Goal: Transaction & Acquisition: Purchase product/service

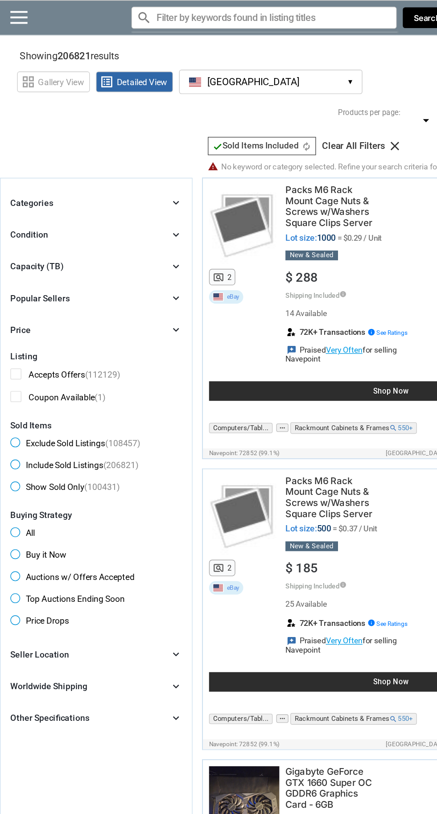
click at [249, 53] on button "[GEOGRAPHIC_DATA] [GEOGRAPHIC_DATA] ▾" at bounding box center [198, 60] width 134 height 18
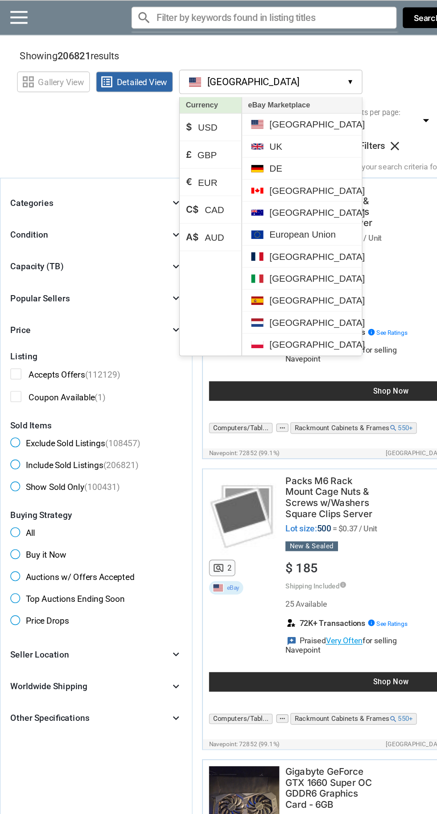
click at [235, 154] on li "[GEOGRAPHIC_DATA]" at bounding box center [219, 155] width 87 height 16
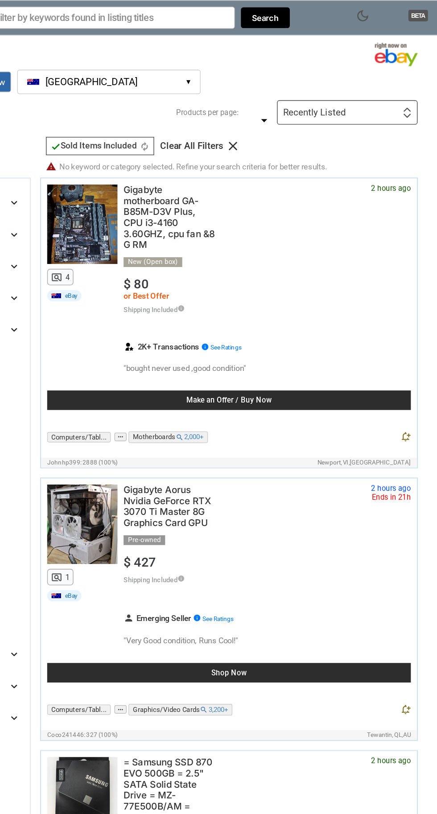
click at [402, 82] on div "Recently Listed First or Last Chance to Buy Recently Listed Selling Rapidly Now…" at bounding box center [371, 82] width 102 height 18
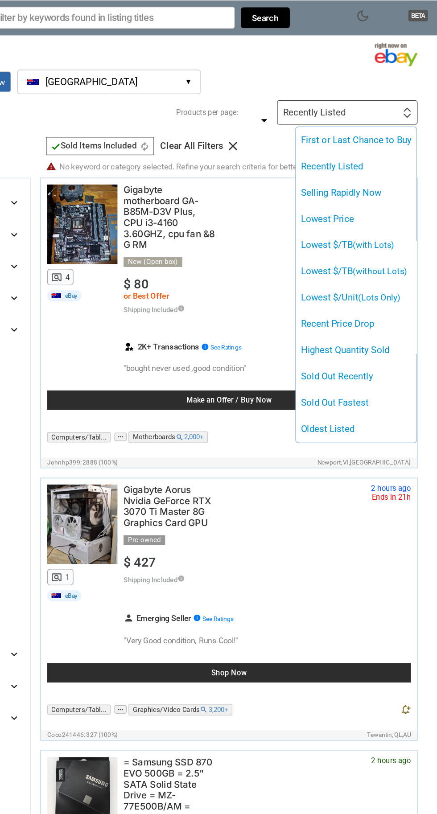
click at [412, 178] on li "Lowest $/TB (with Lots)" at bounding box center [378, 178] width 88 height 19
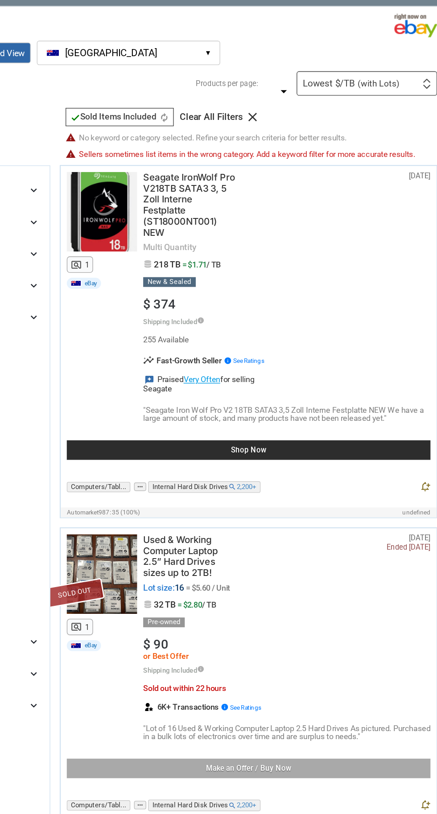
click at [170, 100] on div "check Sold Items Included check Sold Items Included autorenew" at bounding box center [190, 106] width 79 height 13
click at [222, 111] on div "check Sold Items Included check Sold Items Included autorenew" at bounding box center [190, 106] width 79 height 13
click at [159, 109] on icon "check" at bounding box center [158, 106] width 7 height 7
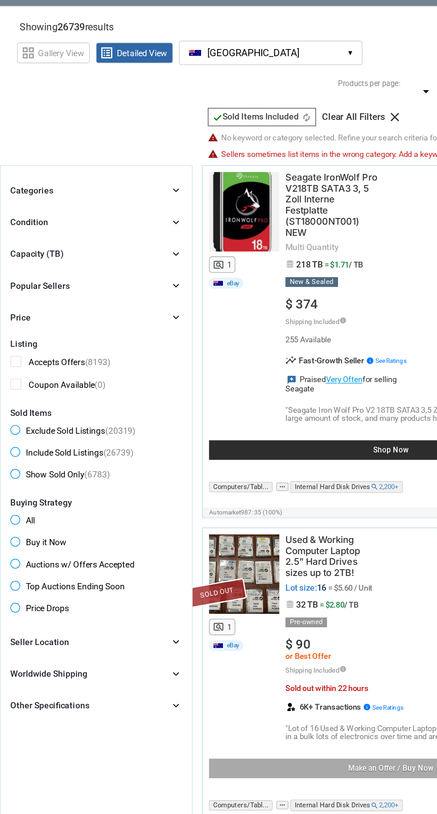
click at [18, 333] on span "Exclude Sold Listings (20319)" at bounding box center [53, 336] width 91 height 11
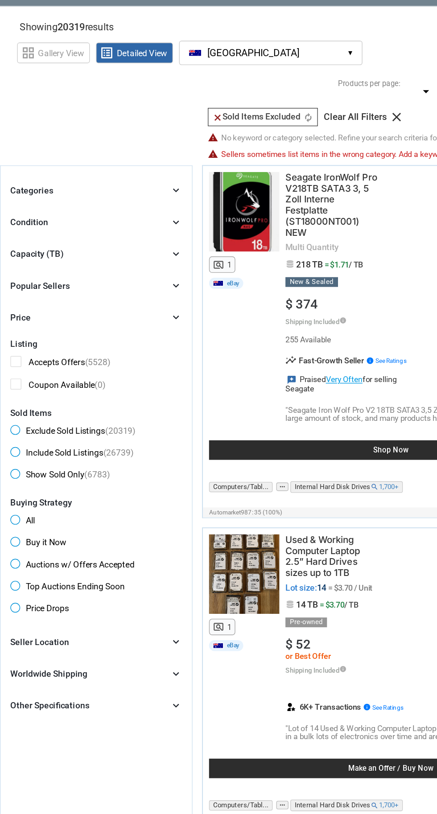
click at [16, 414] on span "Buy it Now" at bounding box center [28, 418] width 41 height 11
click at [124, 493] on div "chevron_right" at bounding box center [128, 489] width 9 height 9
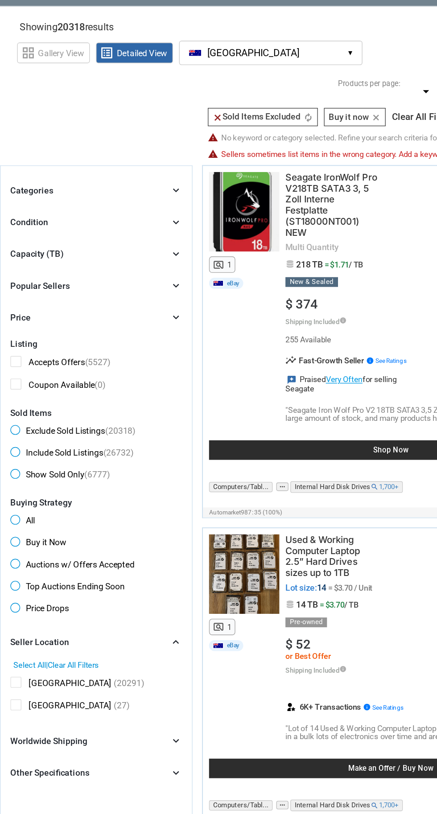
click at [64, 524] on div "[GEOGRAPHIC_DATA] (20291)" at bounding box center [70, 520] width 125 height 11
click at [16, 520] on span "[GEOGRAPHIC_DATA]" at bounding box center [45, 520] width 74 height 11
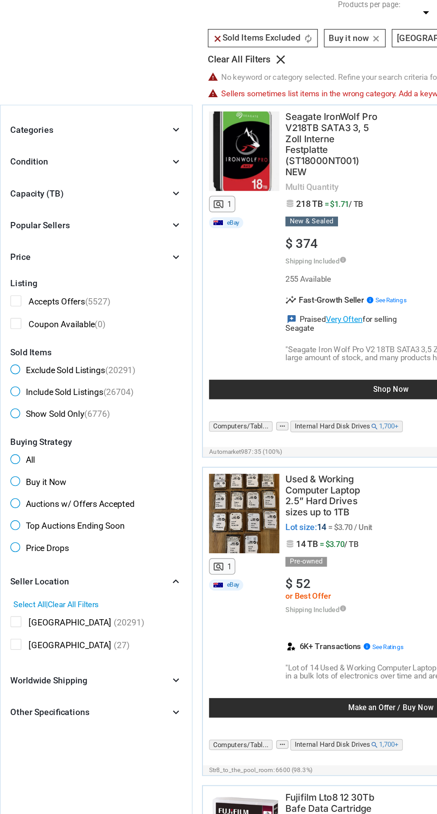
click at [57, 570] on div "Worldwide Shipping" at bounding box center [36, 574] width 56 height 9
click at [33, 613] on div "Other Specifications" at bounding box center [36, 617] width 57 height 9
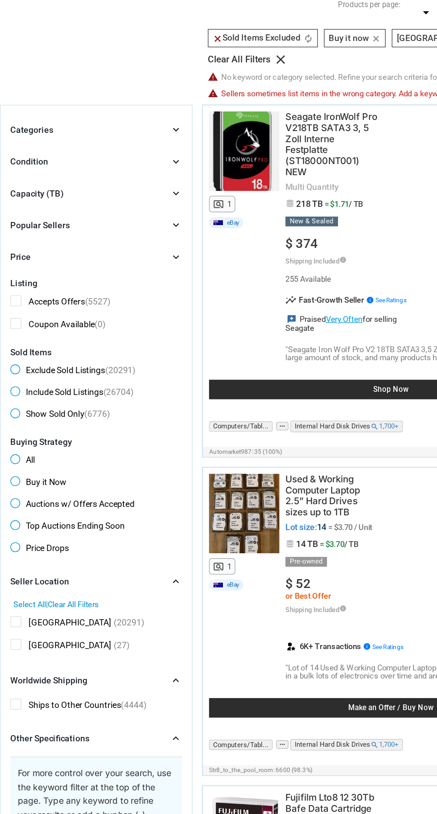
click at [19, 215] on div "Capacity (TB)" at bounding box center [27, 219] width 39 height 9
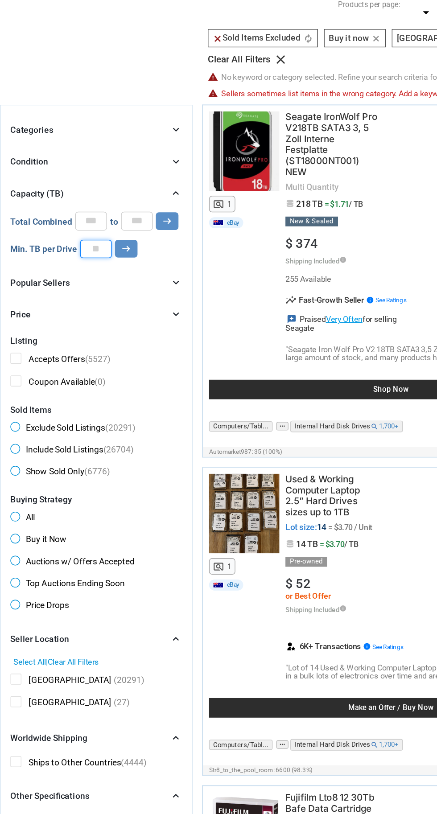
click at [64, 254] on input "number" at bounding box center [69, 260] width 23 height 13
type input "*"
click at [92, 256] on icon "arrow_right_alt" at bounding box center [92, 260] width 8 height 8
click at [106, 273] on div "Categories chevron_right search close Select All shown | Clear All shown Comput…" at bounding box center [70, 240] width 125 height 145
click at [97, 262] on button "arrow_right_alt" at bounding box center [92, 260] width 16 height 13
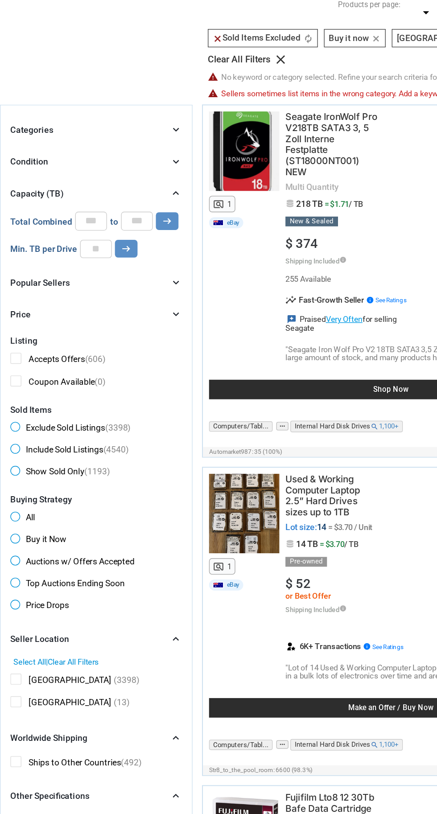
click at [88, 264] on icon "arrow_right_alt" at bounding box center [92, 260] width 8 height 8
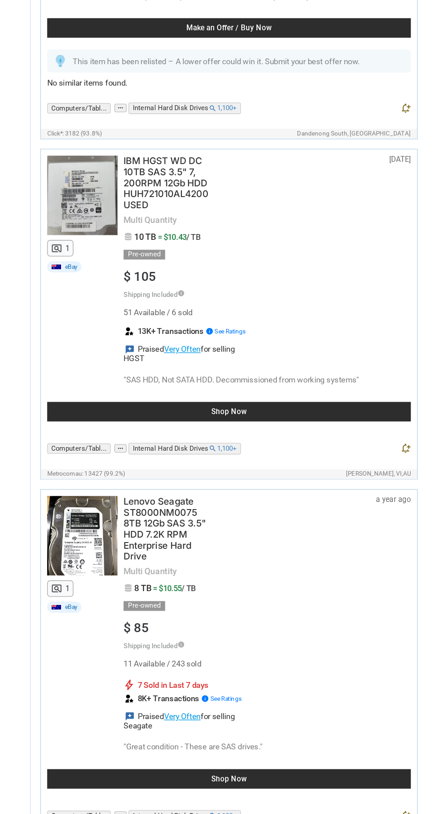
scroll to position [7381, 0]
